Goal: Navigation & Orientation: Understand site structure

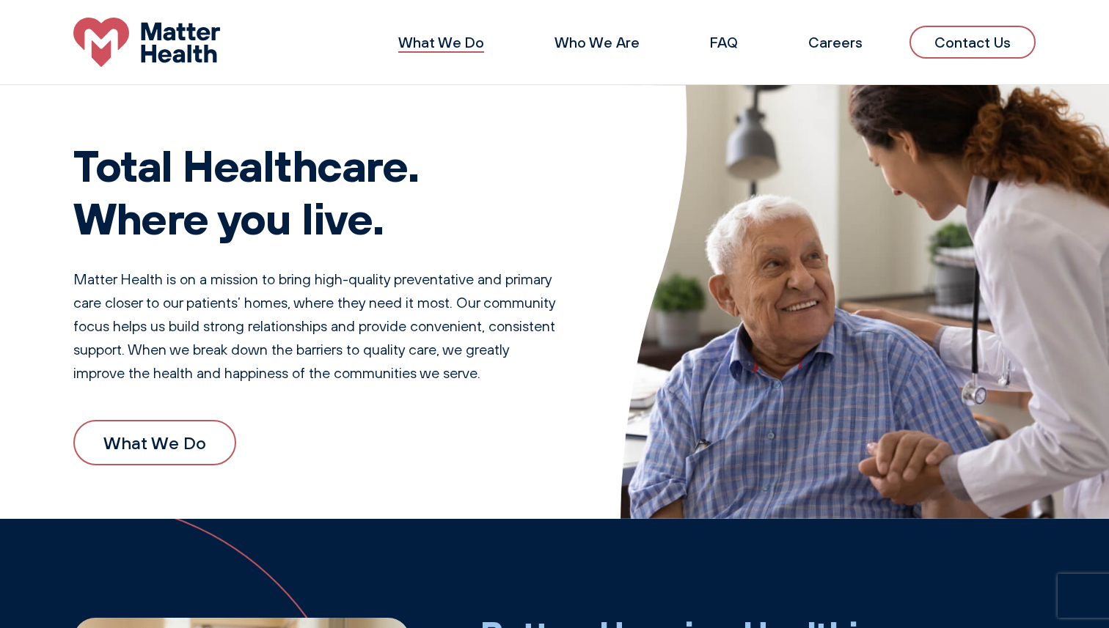
click at [455, 35] on link "What We Do" at bounding box center [441, 42] width 86 height 18
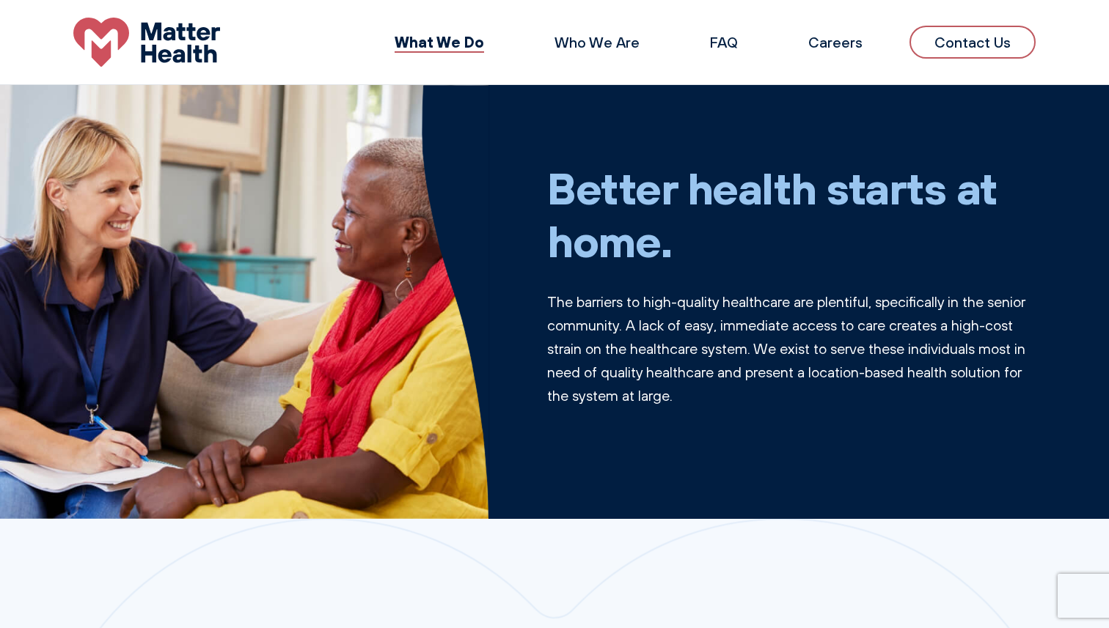
click at [146, 43] on img at bounding box center [146, 42] width 147 height 49
